Goal: Task Accomplishment & Management: Manage account settings

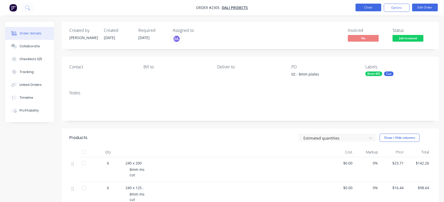
click at [375, 8] on button "Close" at bounding box center [369, 8] width 26 height 8
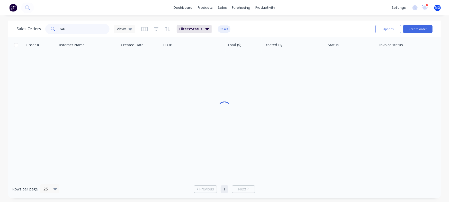
click at [87, 31] on input "dali" at bounding box center [85, 29] width 50 height 10
click at [86, 32] on input "dali" at bounding box center [85, 29] width 50 height 10
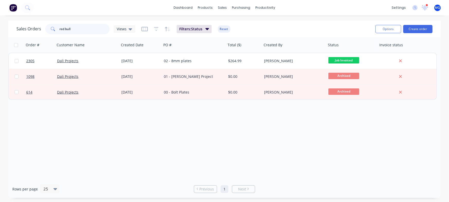
type input "red bull"
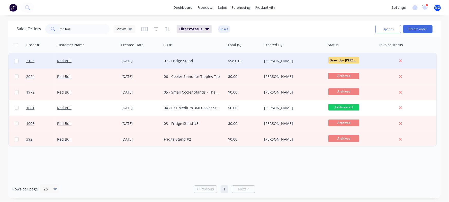
click at [223, 58] on div "07 - Fridge Stand" at bounding box center [194, 60] width 64 height 15
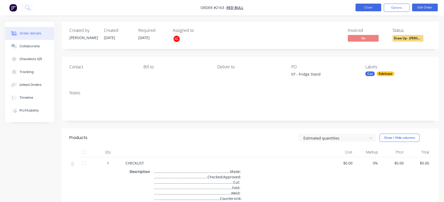
click at [370, 9] on button "Close" at bounding box center [369, 8] width 26 height 8
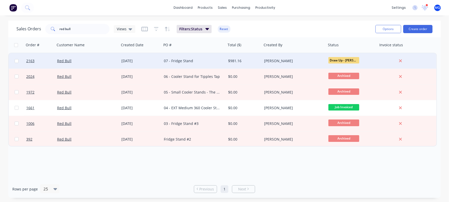
click at [197, 59] on div "07 - Fridge Stand" at bounding box center [192, 60] width 57 height 5
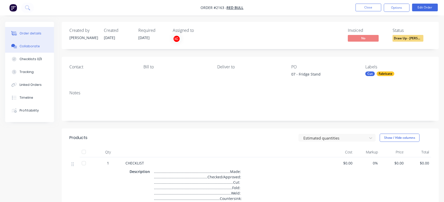
click at [36, 47] on div "Collaborate" at bounding box center [30, 46] width 20 height 5
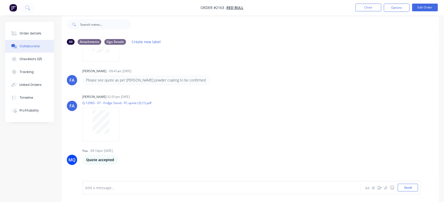
scroll to position [119, 0]
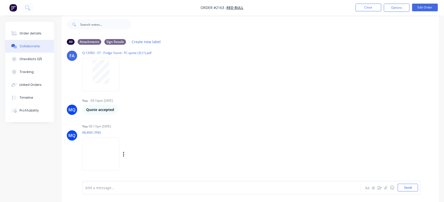
click at [119, 164] on img at bounding box center [100, 154] width 37 height 34
click at [411, 189] on button "Send" at bounding box center [408, 188] width 20 height 8
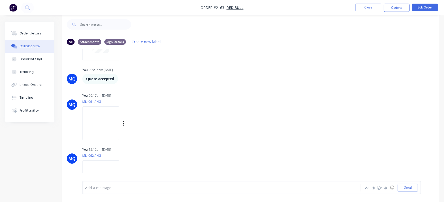
scroll to position [173, 0]
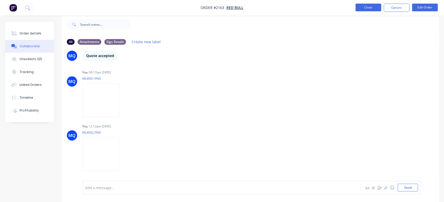
click at [363, 7] on button "Close" at bounding box center [369, 8] width 26 height 8
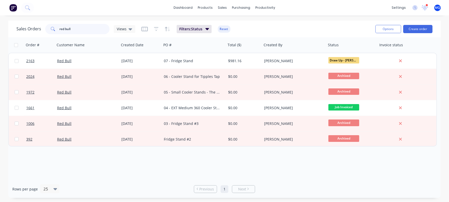
click at [85, 32] on input "red bull" at bounding box center [85, 29] width 50 height 10
type input "r"
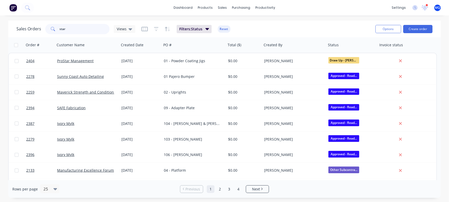
type input "star"
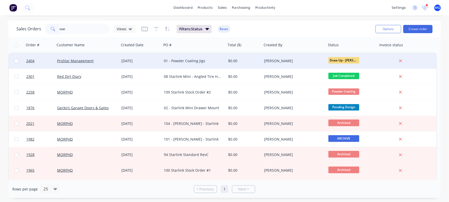
click at [174, 63] on div "01 - Powder Coating Jigs" at bounding box center [192, 60] width 57 height 5
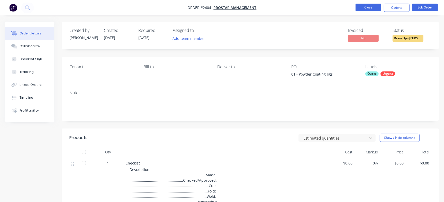
click at [372, 6] on button "Close" at bounding box center [369, 8] width 26 height 8
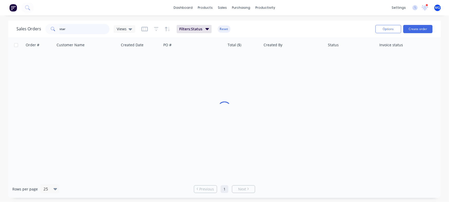
click at [90, 28] on input "star" at bounding box center [85, 29] width 50 height 10
type input "main eng"
click at [415, 32] on button "Create order" at bounding box center [417, 29] width 29 height 8
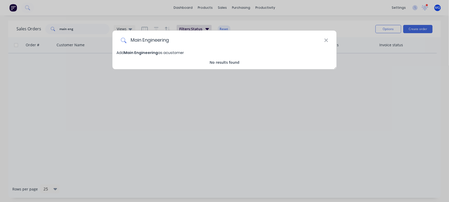
type input "Main Engineering"
click at [173, 54] on span "Add Main Engineering as a customer" at bounding box center [150, 52] width 67 height 5
select select "AU"
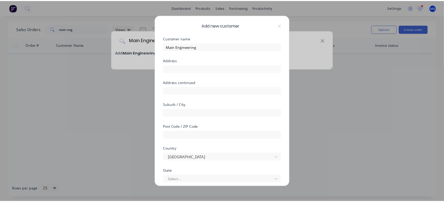
scroll to position [72, 0]
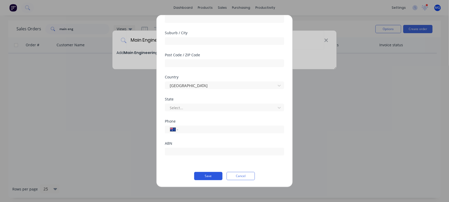
click at [204, 178] on button "Save" at bounding box center [208, 176] width 28 height 8
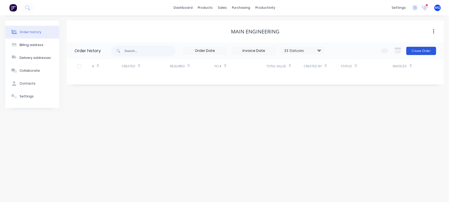
click at [420, 53] on button "Create Order" at bounding box center [421, 51] width 30 height 8
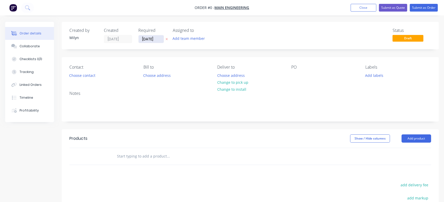
click at [143, 42] on input "[DATE]" at bounding box center [151, 39] width 25 height 8
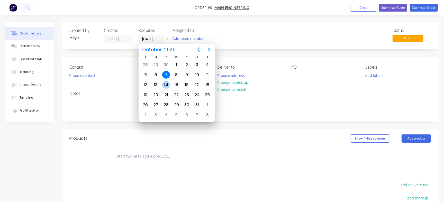
click at [166, 88] on div "14" at bounding box center [166, 85] width 8 height 8
type input "[DATE]"
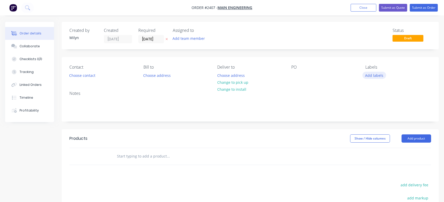
click at [373, 75] on button "Add labels" at bounding box center [375, 75] width 24 height 7
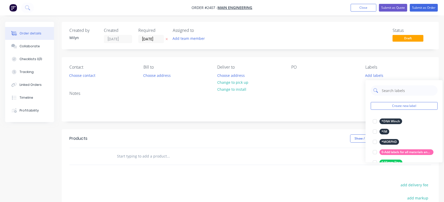
click at [400, 92] on input "text" at bounding box center [408, 90] width 54 height 10
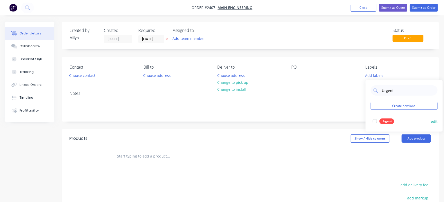
type input "Urgent"
drag, startPoint x: 381, startPoint y: 123, endPoint x: 376, endPoint y: 122, distance: 4.4
click at [380, 124] on button "Urgent" at bounding box center [383, 121] width 25 height 7
click at [298, 74] on div at bounding box center [295, 75] width 8 height 7
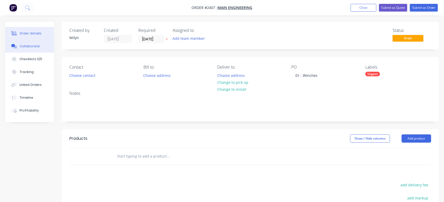
click at [26, 50] on button "Collaborate" at bounding box center [29, 46] width 49 height 13
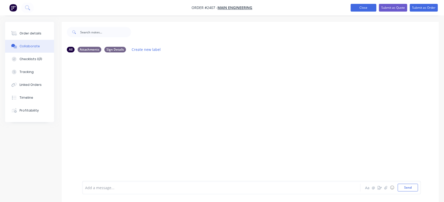
click at [365, 7] on button "Close" at bounding box center [364, 8] width 26 height 8
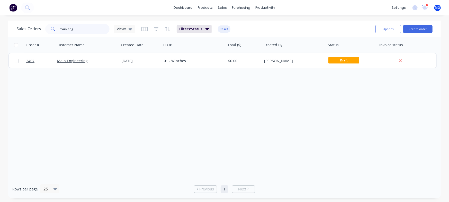
click at [90, 34] on input "main eng" at bounding box center [85, 29] width 50 height 10
type input "3135"
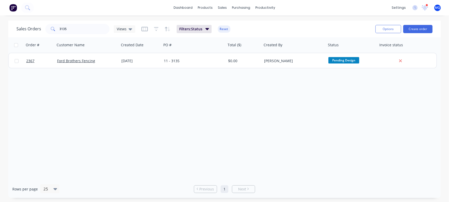
click at [159, 64] on div "[DATE]" at bounding box center [140, 60] width 42 height 15
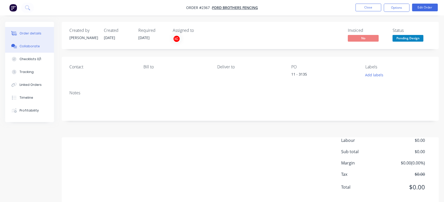
click at [38, 44] on button "Collaborate" at bounding box center [29, 46] width 49 height 13
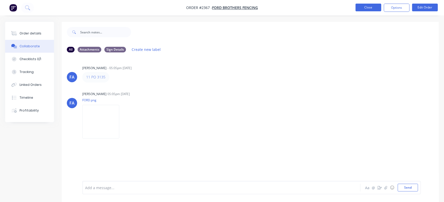
click at [369, 7] on button "Close" at bounding box center [369, 8] width 26 height 8
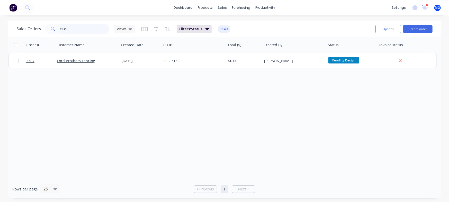
click at [86, 27] on input "3135" at bounding box center [85, 29] width 50 height 10
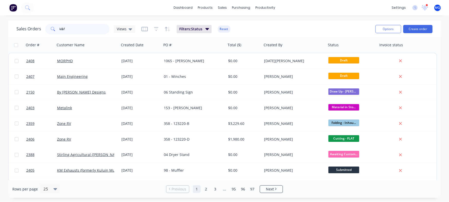
type input "k&f"
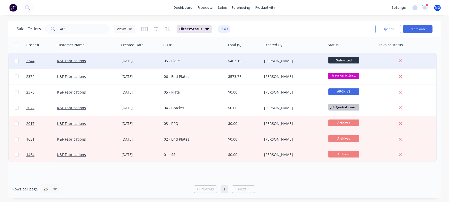
click at [134, 64] on div "[DATE]" at bounding box center [140, 60] width 42 height 15
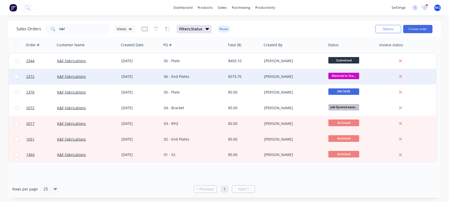
click at [195, 76] on div "06 - End Plates" at bounding box center [192, 76] width 57 height 5
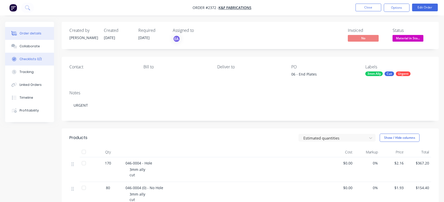
click at [46, 61] on button "Checklists 0/2" at bounding box center [29, 59] width 49 height 13
type textarea "x"
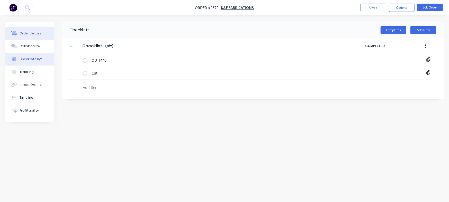
click at [51, 35] on button "Order details" at bounding box center [29, 33] width 49 height 13
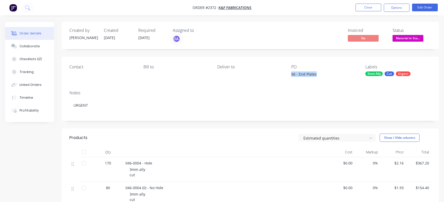
drag, startPoint x: 291, startPoint y: 74, endPoint x: 335, endPoint y: 70, distance: 44.4
click at [335, 70] on div "Contact Bill to Deliver to PO 06 - End Plates Labels 3mm Ally Cut Urgent" at bounding box center [250, 72] width 377 height 30
copy div "06 - End Plates"
click at [34, 41] on button "Collaborate" at bounding box center [29, 46] width 49 height 13
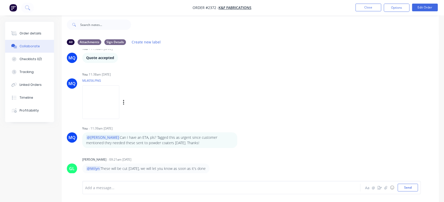
scroll to position [8, 0]
click at [363, 9] on button "Close" at bounding box center [369, 8] width 26 height 8
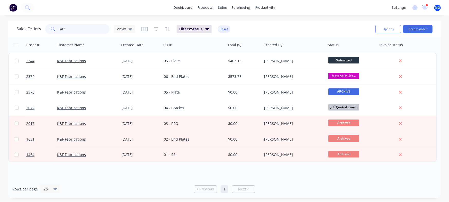
click at [86, 25] on input "k&f" at bounding box center [85, 29] width 50 height 10
type input "main engineering"
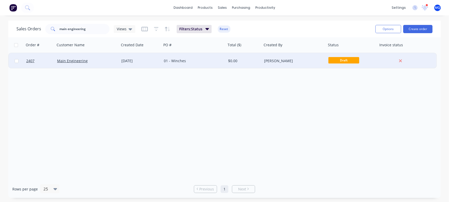
click at [179, 66] on div "01 - Winches" at bounding box center [194, 60] width 64 height 15
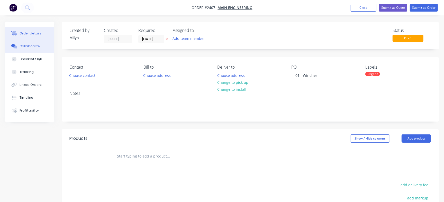
click at [35, 47] on div "Collaborate" at bounding box center [30, 46] width 20 height 5
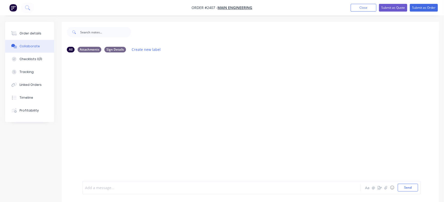
click at [111, 185] on div at bounding box center [209, 187] width 249 height 5
click at [403, 190] on button "Send" at bounding box center [408, 188] width 20 height 8
click at [109, 123] on img at bounding box center [100, 122] width 37 height 34
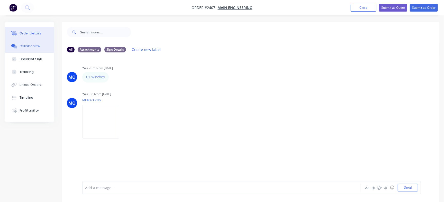
click at [46, 36] on button "Order details" at bounding box center [29, 33] width 49 height 13
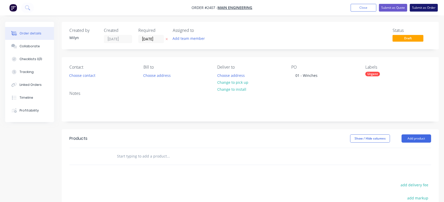
click at [420, 7] on button "Submit as Order" at bounding box center [424, 8] width 28 height 8
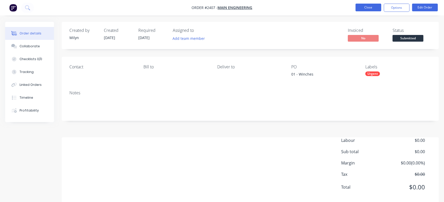
click at [374, 8] on button "Close" at bounding box center [369, 8] width 26 height 8
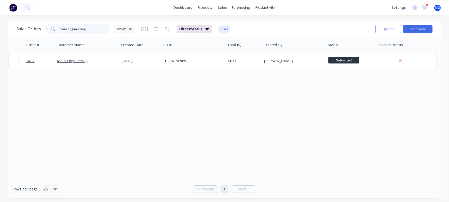
click at [105, 25] on input "main engineering" at bounding box center [85, 29] width 50 height 10
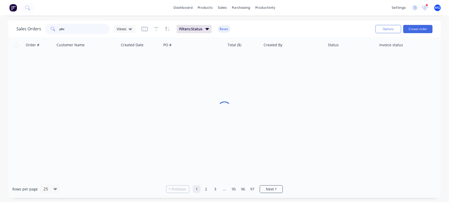
click at [81, 29] on input "pbc" at bounding box center [85, 29] width 50 height 10
type input "s"
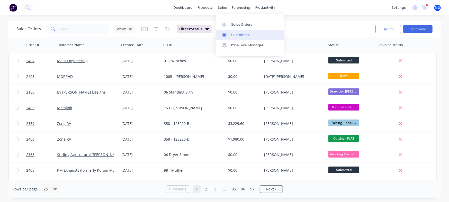
click at [229, 35] on div at bounding box center [226, 35] width 8 height 5
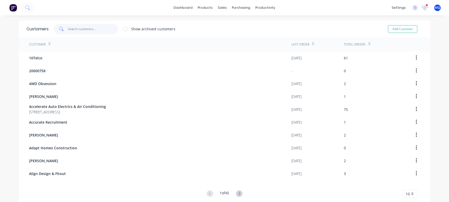
click at [85, 28] on input "text" at bounding box center [93, 29] width 50 height 10
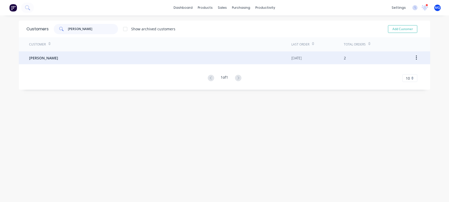
type input "[PERSON_NAME]"
click at [78, 55] on div "[PERSON_NAME]" at bounding box center [160, 57] width 262 height 13
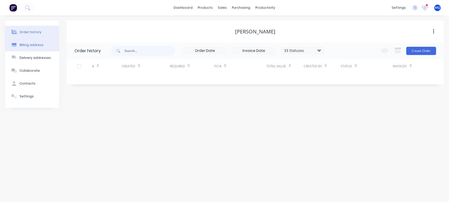
click at [43, 47] on button "Billing address" at bounding box center [32, 45] width 54 height 13
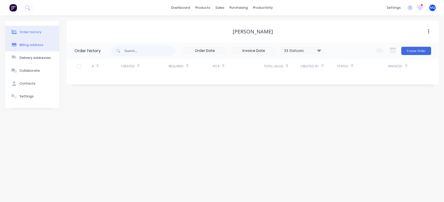
select select "AU"
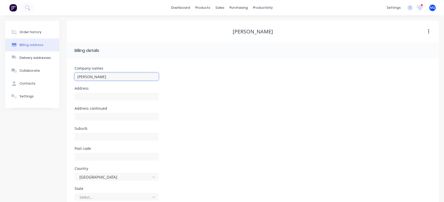
click at [144, 80] on input "[PERSON_NAME]" at bounding box center [117, 77] width 84 height 8
type input "PB Metalworks"
click at [228, 91] on div "Address" at bounding box center [253, 97] width 357 height 20
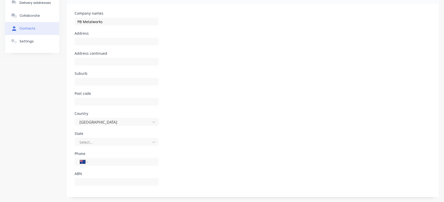
click at [40, 33] on button "Contacts" at bounding box center [32, 28] width 54 height 13
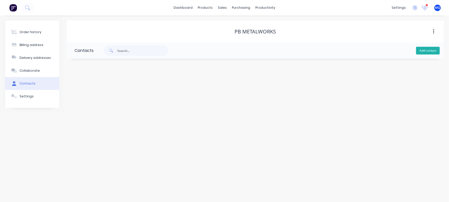
click at [435, 55] on div "Add contact" at bounding box center [269, 50] width 350 height 16
drag, startPoint x: 435, startPoint y: 57, endPoint x: 431, endPoint y: 52, distance: 6.8
click at [431, 52] on div "Add contact" at bounding box center [269, 50] width 350 height 16
click at [431, 52] on button "Add contact" at bounding box center [428, 51] width 24 height 8
select select "AU"
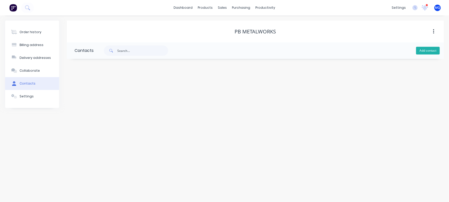
select select "AU"
click at [130, 85] on input "text" at bounding box center [117, 89] width 84 height 8
paste input "[PERSON_NAME]"
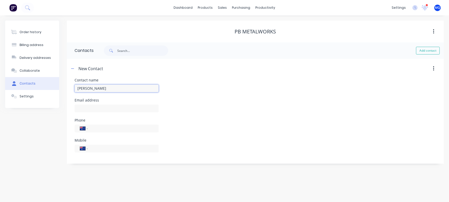
type input "[PERSON_NAME]"
click at [248, 77] on header "New Contact" at bounding box center [255, 69] width 377 height 20
select select "AU"
click at [420, 48] on button "Add contact" at bounding box center [428, 51] width 24 height 8
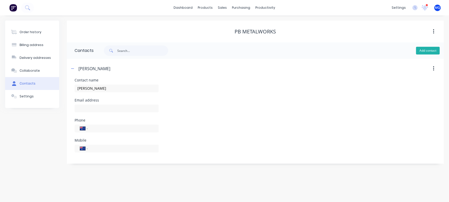
select select "AU"
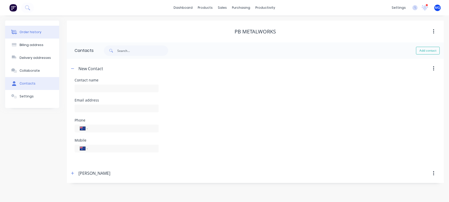
click at [37, 30] on div "Order history" at bounding box center [31, 32] width 22 height 5
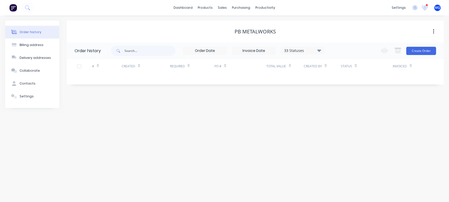
click at [310, 48] on div "33 Statuses" at bounding box center [302, 51] width 43 height 6
click at [345, 110] on label at bounding box center [345, 110] width 0 height 0
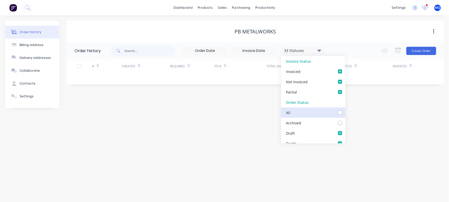
click at [345, 111] on input "checkbox" at bounding box center [347, 112] width 4 height 5
checkbox input "true"
click at [345, 110] on label at bounding box center [345, 110] width 0 height 0
click at [345, 111] on input "checkbox" at bounding box center [347, 112] width 4 height 5
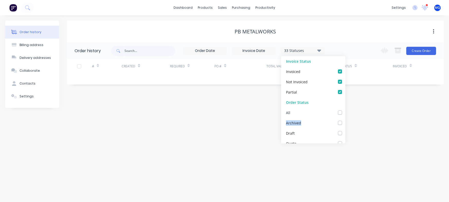
checkbox input "false"
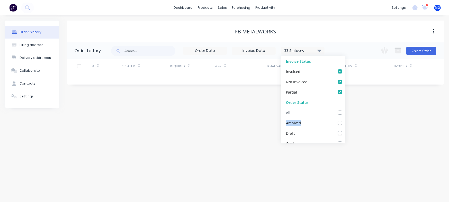
checkbox Response_checkbox_d49ebae0-01bf-41f0-9176-46dc877d6a12undefined "false"
checkbox Izaak_checkbox_cf63847b-8f82-4d46-9aeb-a91f3815aa05undefined "false"
checkbox Emma_checkbox_1054364b-cabd-44ca-a67e-de8fc21cd143undefined "false"
checkbox Pending_checkbox_6a8bdad0-c684-4169-9b38-0bbe34d376c6undefined "false"
checkbox Design_checkbox_ebc3fd8e-c873-48a1-a5fe-c2c1401bd433undefined "false"
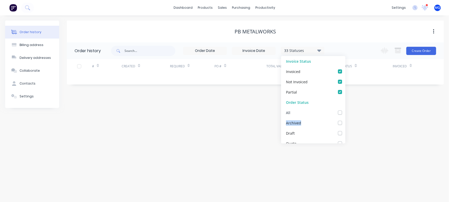
checkbox Quote_checkbox_cdd8be60-7b81-4cd8-a7ba-706bf58a9da3undefined "false"
checkbox _checkbox_374687a0-f630-4c91-b6f2-09309e579af5undefined "false"
checkbox response_checkbox_e91e4d03-cd99-4214-9ee9-406964aabd52undefined "false"
checkbox Production_checkbox_b8d38b7c-161c-44e7-af9e-7bca1d25c6a3undefined "false"
checkbox Checked\/Ordered_checkbox_8f290c86-9cc8-45da-aec8-9b66dc734537undefined "false"
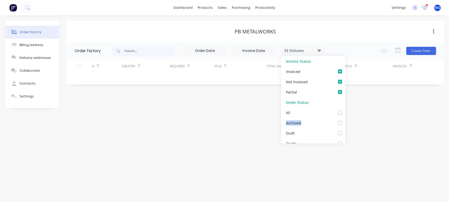
checkbox delivery_checkbox_31d2d97f-ab98-4b57-9ccb-7d0d94f3e902undefined "false"
checkbox _checkbox_11f2afef-d426-4f2f-97d0-22b12790943aundefined "false"
checkbox FLAT_checkbox_a63c00eb-a507-4564-86d4-444915a017f3undefined "false"
checkbox TUBE_checkbox_517b27c0-d547-4d13-99ad-ed3ca4d0d79bundefined "false"
checkbox input "false"
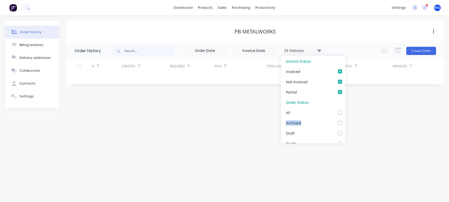
checkbox Inhouse_checkbox_38d7d9c3-1fb5-4be2-978b-7b492b2b3559undefined "false"
checkbox Other_checkbox_7831d3ec-0388-47b3-91d6-1f07a92009cfundefined "false"
checkbox input "false"
checkbox Coating_checkbox_578509e8-3e27-4867-ad94-096a4b73f836undefined "false"
checkbox _checkbox_6c96eaf9-1eb4-4e80-852b-63146582dc46undefined "false"
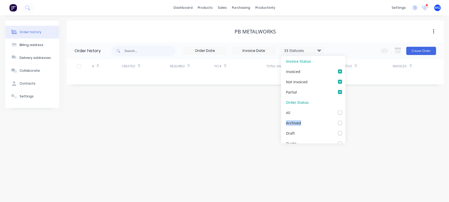
checkbox Process_checkbox_e2eff233-dc82-4674-8a46-d22058625107undefined "false"
checkbox Completed_checkbox_977fe3bd-58e5-4b65-a347-deda39dc7880undefined "false"
checkbox Notified_checkbox_dbde7d27-cde7-4f88-9620-fedd86728f9fundefined "false"
checkbox Invoiced_checkbox_975553a8-3661-4b0b-868c-1708205b4463undefined "false"
checkbox input "false"
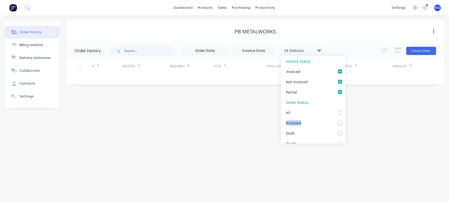
checkbox input "false"
checkbox Up_checkbox_rg7afmundefined "false"
click at [345, 110] on label at bounding box center [345, 110] width 0 height 0
click at [345, 112] on input "checkbox" at bounding box center [347, 112] width 4 height 5
checkbox input "true"
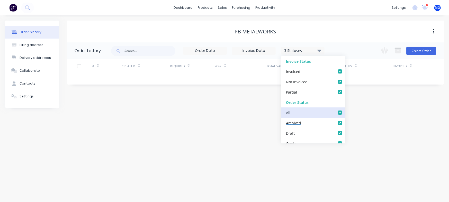
checkbox input "true"
checkbox Response_checkbox_d49ebae0-01bf-41f0-9176-46dc877d6a12undefined "true"
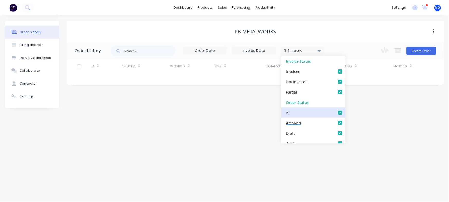
checkbox Izaak_checkbox_cf63847b-8f82-4d46-9aeb-a91f3815aa05undefined "true"
checkbox Emma_checkbox_1054364b-cabd-44ca-a67e-de8fc21cd143undefined "true"
checkbox Pending_checkbox_6a8bdad0-c684-4169-9b38-0bbe34d376c6undefined "true"
checkbox Design_checkbox_ebc3fd8e-c873-48a1-a5fe-c2c1401bd433undefined "true"
checkbox Quote_checkbox_cdd8be60-7b81-4cd8-a7ba-706bf58a9da3undefined "true"
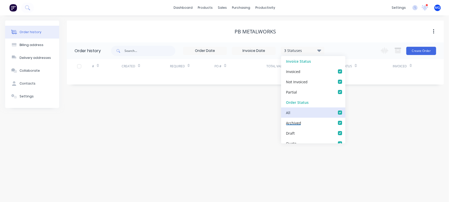
checkbox _checkbox_374687a0-f630-4c91-b6f2-09309e579af5undefined "true"
checkbox response_checkbox_e91e4d03-cd99-4214-9ee9-406964aabd52undefined "true"
checkbox Production_checkbox_b8d38b7c-161c-44e7-af9e-7bca1d25c6a3undefined "true"
checkbox Checked\/Ordered_checkbox_8f290c86-9cc8-45da-aec8-9b66dc734537undefined "true"
checkbox delivery_checkbox_31d2d97f-ab98-4b57-9ccb-7d0d94f3e902undefined "true"
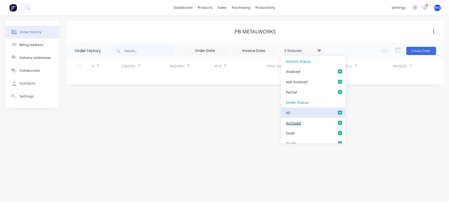
checkbox _checkbox_11f2afef-d426-4f2f-97d0-22b12790943aundefined "true"
checkbox FLAT_checkbox_a63c00eb-a507-4564-86d4-444915a017f3undefined "true"
checkbox TUBE_checkbox_517b27c0-d547-4d13-99ad-ed3ca4d0d79bundefined "true"
checkbox input "true"
checkbox Inhouse_checkbox_38d7d9c3-1fb5-4be2-978b-7b492b2b3559undefined "true"
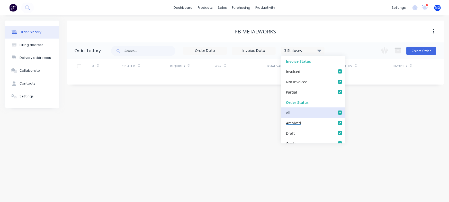
checkbox Other_checkbox_7831d3ec-0388-47b3-91d6-1f07a92009cfundefined "true"
checkbox input "true"
checkbox Coating_checkbox_578509e8-3e27-4867-ad94-096a4b73f836undefined "true"
checkbox _checkbox_6c96eaf9-1eb4-4e80-852b-63146582dc46undefined "true"
checkbox Process_checkbox_e2eff233-dc82-4674-8a46-d22058625107undefined "true"
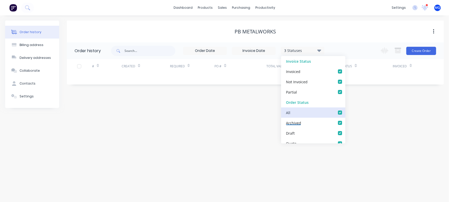
checkbox Completed_checkbox_977fe3bd-58e5-4b65-a347-deda39dc7880undefined "true"
checkbox Notified_checkbox_dbde7d27-cde7-4f88-9620-fedd86728f9fundefined "true"
checkbox Invoiced_checkbox_975553a8-3661-4b0b-868c-1708205b4463undefined "true"
checkbox input "true"
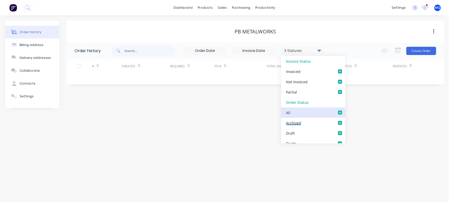
checkbox Up_checkbox_rg7afmundefined "true"
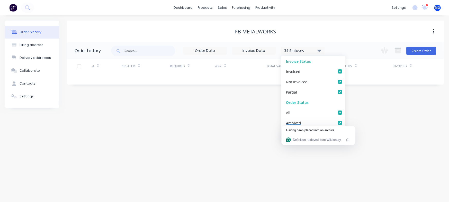
click at [380, 103] on div "PB Metalworks Order history 34 Statuses Invoice Status Invoiced Not Invoiced Pa…" at bounding box center [255, 64] width 377 height 87
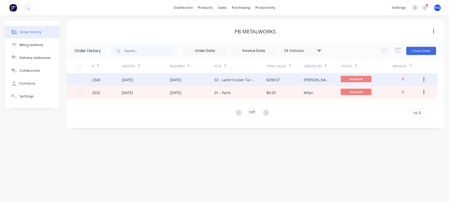
click at [254, 80] on div "02 - Land Cruiser Turbo Flange" at bounding box center [236, 79] width 42 height 5
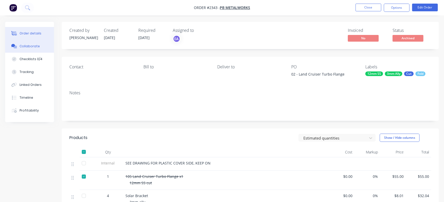
click at [24, 48] on div "Collaborate" at bounding box center [30, 46] width 20 height 5
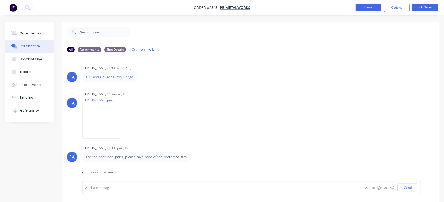
click at [372, 7] on button "Close" at bounding box center [369, 8] width 26 height 8
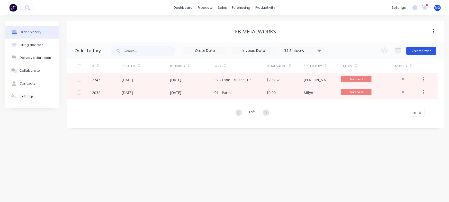
click at [434, 52] on button "Create Order" at bounding box center [421, 51] width 30 height 8
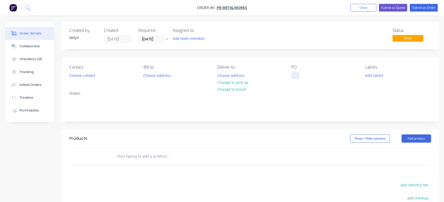
click at [295, 77] on div at bounding box center [295, 75] width 8 height 7
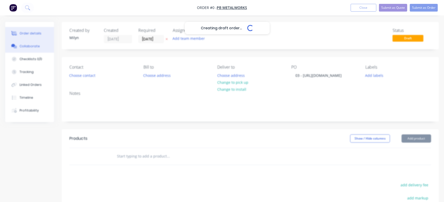
click at [36, 49] on div "Creating draft order... Loading... Order details Collaborate Checklists 0/0 Tra…" at bounding box center [222, 159] width 444 height 274
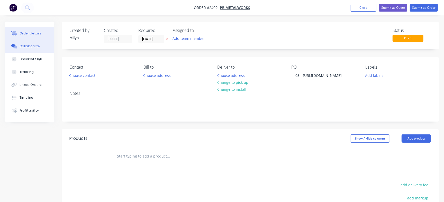
click at [30, 48] on div "Collaborate" at bounding box center [30, 46] width 20 height 5
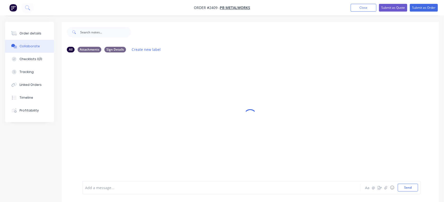
click at [176, 182] on div "Add a message... Aa @ ☺ Send" at bounding box center [251, 187] width 339 height 13
click at [168, 184] on div "Add a message..." at bounding box center [210, 188] width 250 height 8
click at [405, 190] on button "Send" at bounding box center [408, 188] width 20 height 8
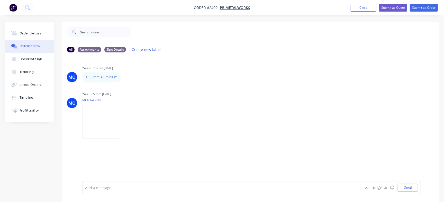
click at [365, 4] on li "Close" at bounding box center [364, 8] width 26 height 8
click at [356, 3] on nav "Order #2409 - PB Metalworks Add product Close Submit as Quote Submit as Order" at bounding box center [222, 7] width 444 height 15
click at [359, 9] on button "Close" at bounding box center [364, 8] width 26 height 8
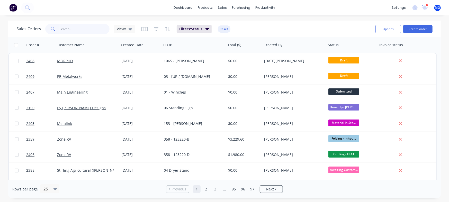
click at [76, 31] on input "text" at bounding box center [85, 29] width 50 height 10
type input "tray & drawer"
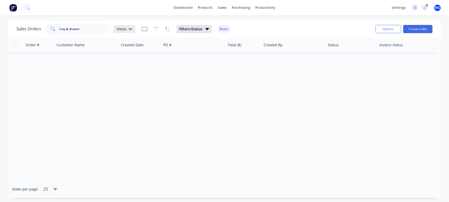
click at [120, 31] on span "Views" at bounding box center [122, 28] width 10 height 5
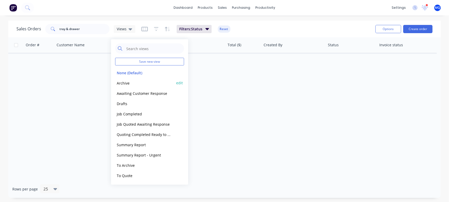
click at [121, 83] on button "Archive" at bounding box center [144, 83] width 59 height 6
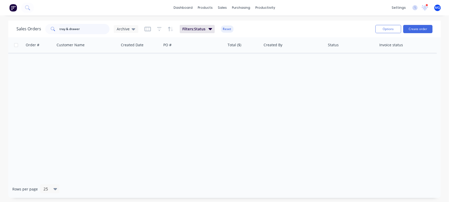
click at [77, 33] on input "tray & drawer" at bounding box center [85, 29] width 50 height 10
click at [124, 27] on span "Archive" at bounding box center [123, 28] width 13 height 5
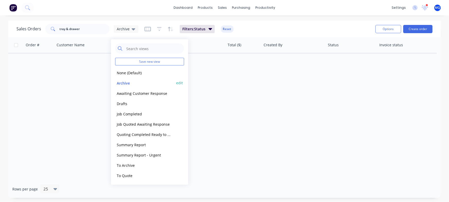
click at [133, 81] on button "Archive" at bounding box center [144, 83] width 59 height 6
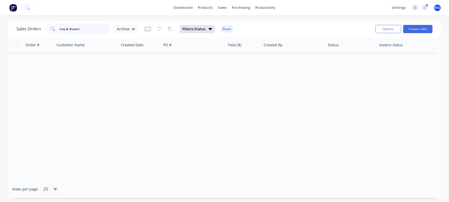
click at [96, 31] on input "tray & drawer" at bounding box center [85, 29] width 50 height 10
drag, startPoint x: 121, startPoint y: 45, endPoint x: 114, endPoint y: 66, distance: 21.6
click at [0, 0] on div at bounding box center [0, 0] width 0 height 0
click at [129, 82] on div at bounding box center [224, 108] width 433 height 143
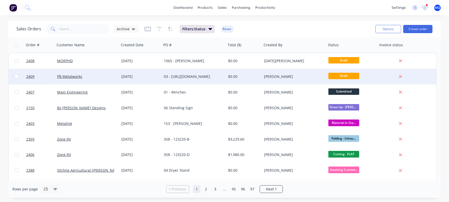
click at [172, 79] on div "03 - [URL][DOMAIN_NAME]" at bounding box center [194, 76] width 64 height 15
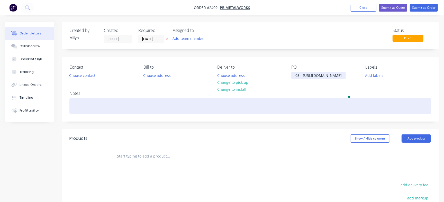
drag, startPoint x: 294, startPoint y: 79, endPoint x: 336, endPoint y: 121, distance: 59.1
click at [336, 121] on div "Contact Choose contact [PERSON_NAME] to Choose address Deliver to Choose addres…" at bounding box center [250, 89] width 377 height 64
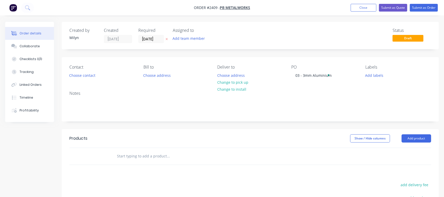
click at [311, 43] on div "Created by [PERSON_NAME] Created [DATE] Required [DATE] Assigned to Add team me…" at bounding box center [250, 36] width 377 height 28
click at [158, 39] on input "[DATE]" at bounding box center [151, 39] width 25 height 8
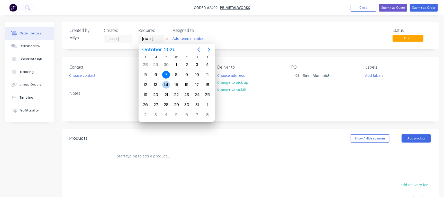
click at [166, 87] on div "14" at bounding box center [166, 85] width 8 height 8
type input "[DATE]"
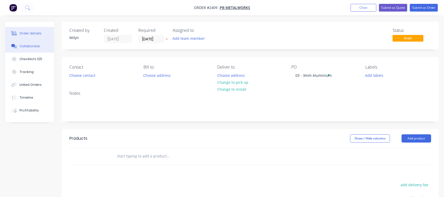
click at [37, 47] on div "Collaborate" at bounding box center [30, 46] width 20 height 5
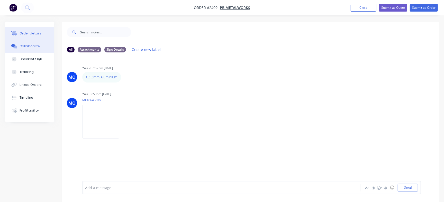
click at [47, 33] on button "Order details" at bounding box center [29, 33] width 49 height 13
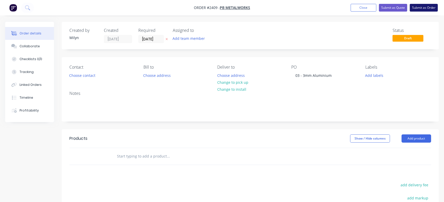
click at [433, 9] on button "Submit as Order" at bounding box center [424, 8] width 28 height 8
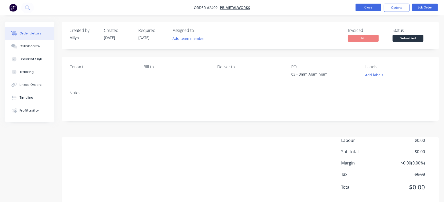
click at [369, 8] on button "Close" at bounding box center [369, 8] width 26 height 8
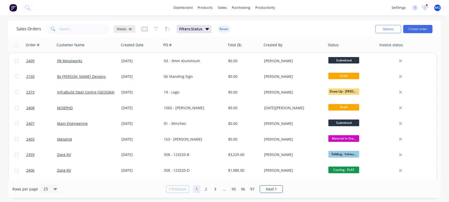
click at [118, 26] on span "Views" at bounding box center [122, 28] width 10 height 5
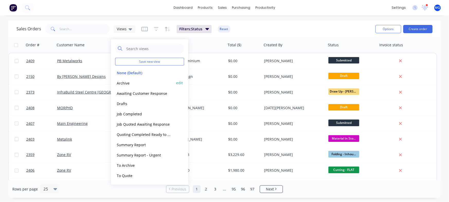
click at [155, 85] on button "Archive" at bounding box center [144, 83] width 59 height 6
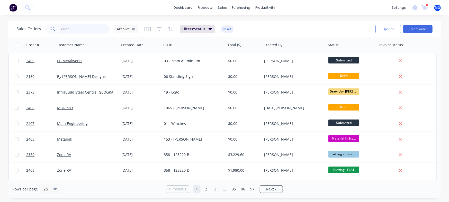
click at [80, 26] on input "text" at bounding box center [85, 29] width 50 height 10
type input "nomadic"
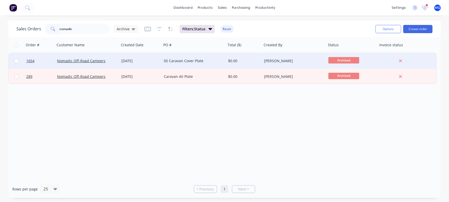
click at [203, 62] on div "05 Caravan Cover Plate" at bounding box center [192, 60] width 57 height 5
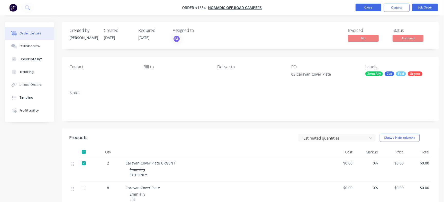
drag, startPoint x: 236, startPoint y: 1, endPoint x: 359, endPoint y: 8, distance: 123.2
click at [359, 8] on button "Close" at bounding box center [369, 8] width 26 height 8
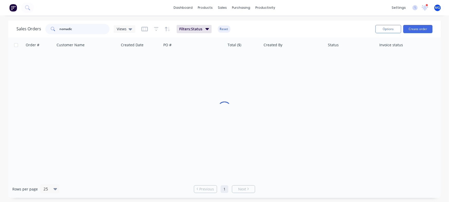
click at [79, 29] on input "nomadic" at bounding box center [85, 29] width 50 height 10
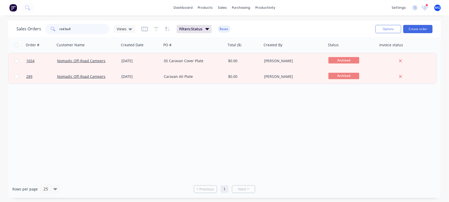
type input "red bull"
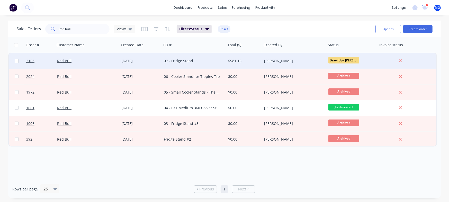
click at [125, 57] on div "[DATE]" at bounding box center [140, 60] width 42 height 15
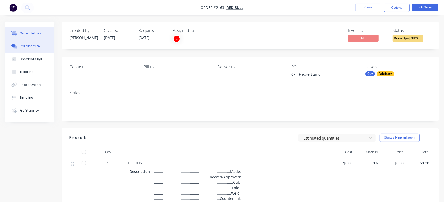
click at [38, 49] on button "Collaborate" at bounding box center [29, 46] width 49 height 13
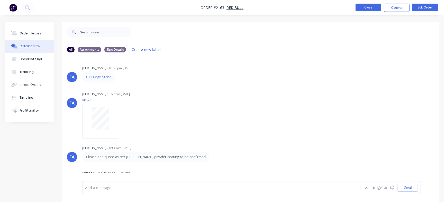
click at [366, 8] on button "Close" at bounding box center [369, 8] width 26 height 8
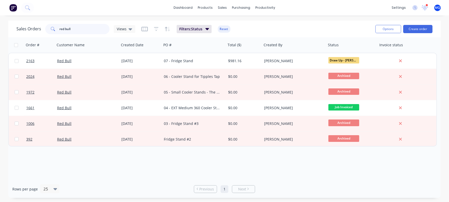
click at [93, 27] on input "red bull" at bounding box center [85, 29] width 50 height 10
type input "nomadic"
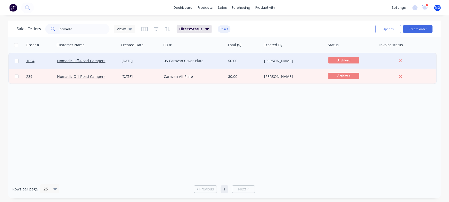
click at [157, 65] on div "[DATE]" at bounding box center [140, 60] width 42 height 15
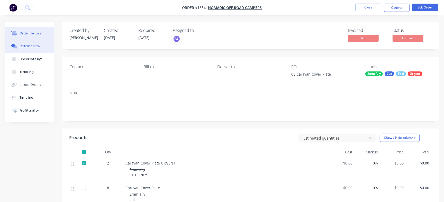
click at [35, 51] on button "Collaborate" at bounding box center [29, 46] width 49 height 13
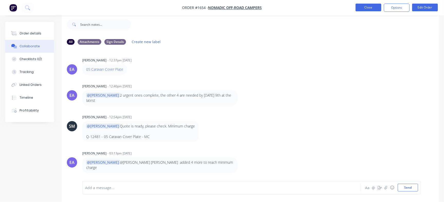
click at [363, 4] on button "Close" at bounding box center [369, 8] width 26 height 8
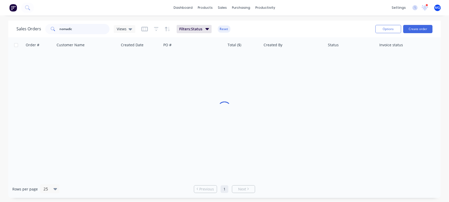
click at [96, 27] on input "nomadic" at bounding box center [85, 29] width 50 height 10
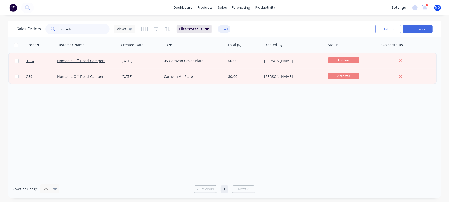
click at [96, 27] on input "nomadic" at bounding box center [85, 29] width 50 height 10
type input "kirsty"
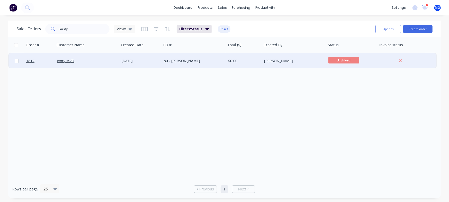
click at [219, 66] on div "80 - Kirsty Collins" at bounding box center [194, 60] width 64 height 15
